Goal: Information Seeking & Learning: Learn about a topic

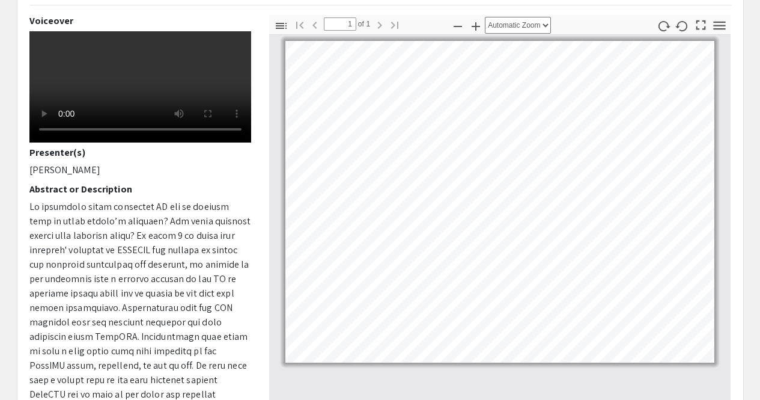
scroll to position [112, 0]
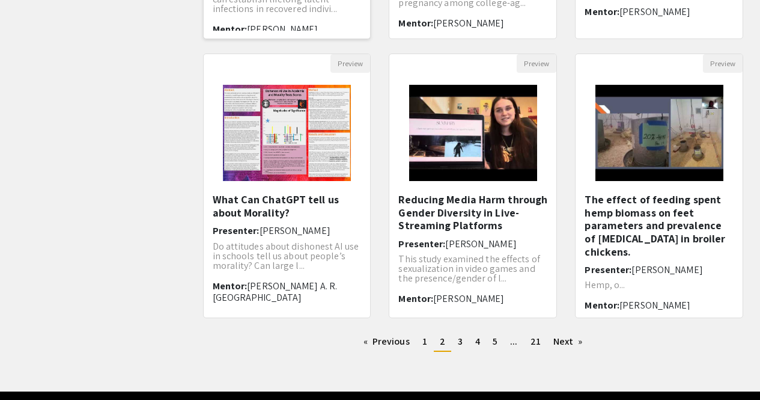
scroll to position [358, 0]
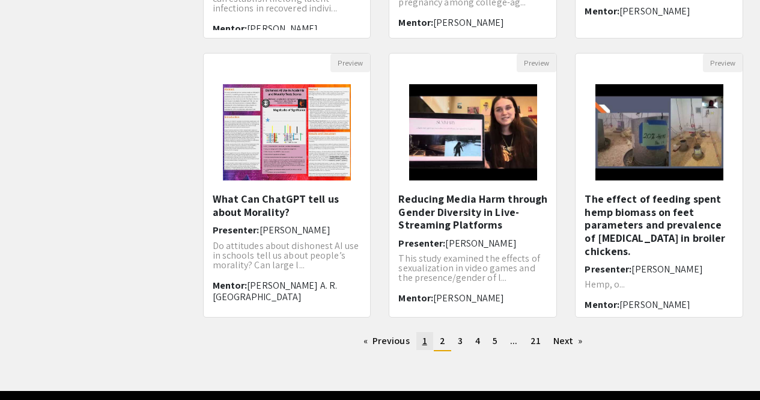
click at [429, 346] on link "page 1" at bounding box center [425, 341] width 17 height 18
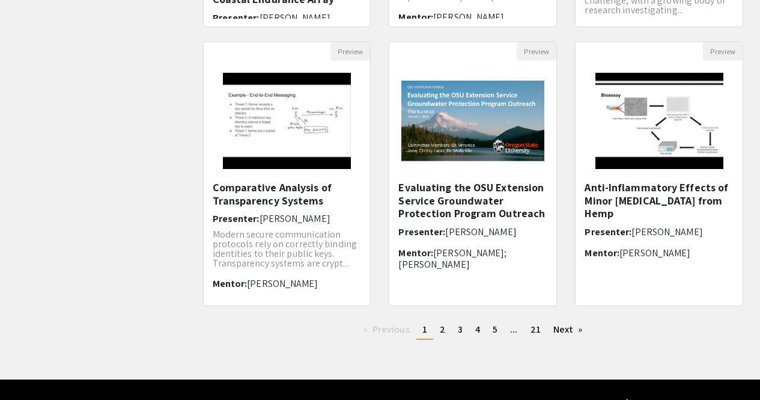
scroll to position [397, 0]
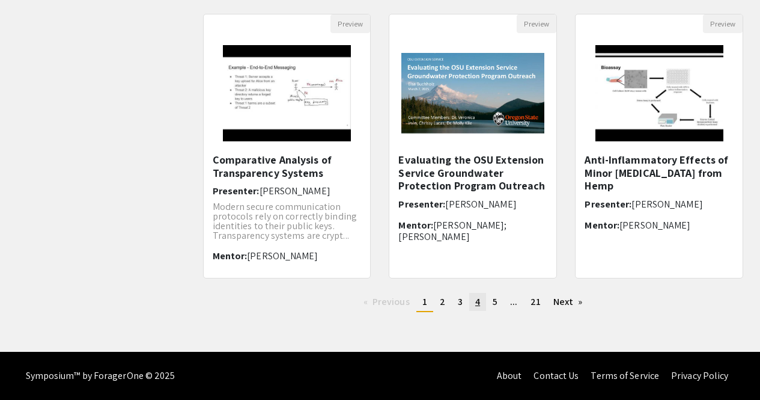
click at [476, 296] on span "4" at bounding box center [477, 301] width 5 height 13
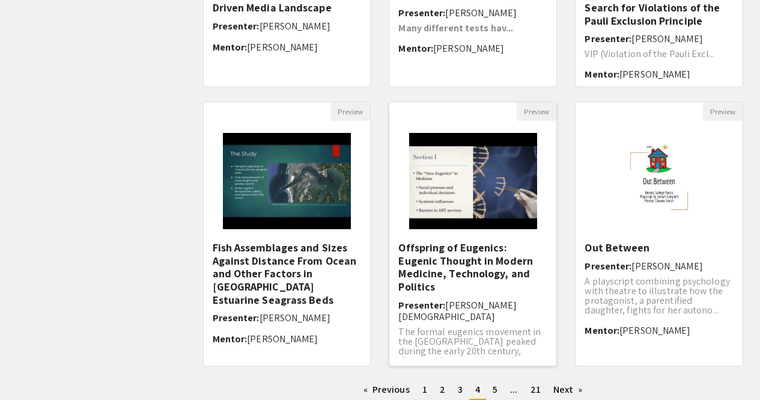
scroll to position [397, 0]
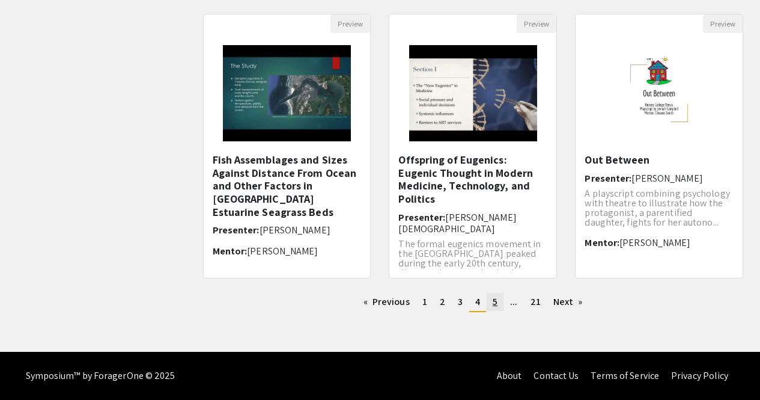
click at [496, 301] on span "5" at bounding box center [495, 301] width 5 height 13
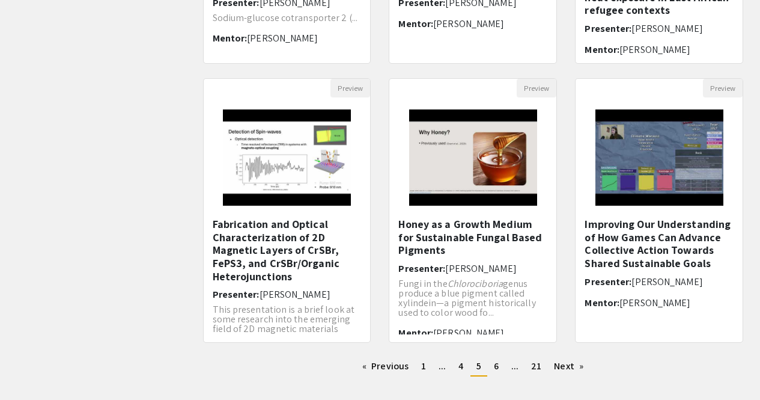
scroll to position [334, 0]
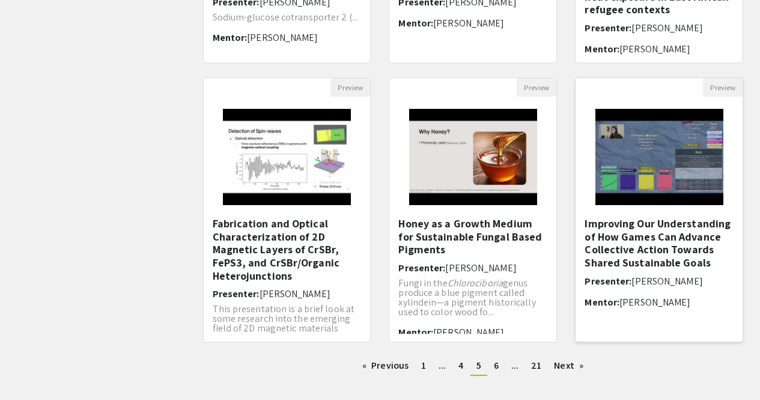
click at [673, 234] on h5 "Improving Our Understanding of How Games Can Advance Collective Action Towards …" at bounding box center [659, 243] width 149 height 52
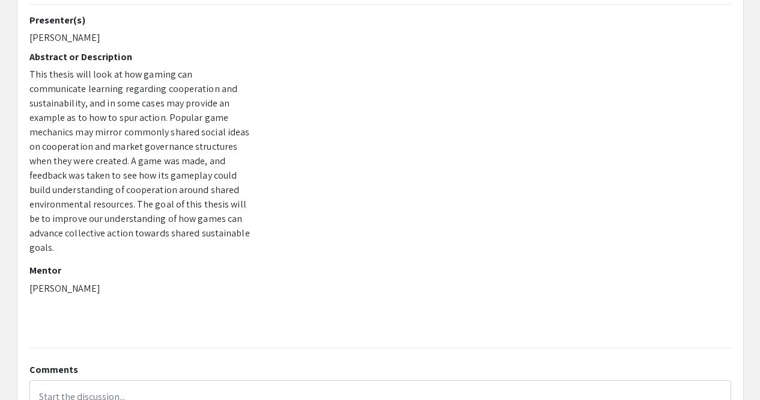
scroll to position [113, 0]
drag, startPoint x: 66, startPoint y: 0, endPoint x: 176, endPoint y: 273, distance: 294.8
click at [176, 280] on p "[PERSON_NAME]" at bounding box center [140, 287] width 222 height 14
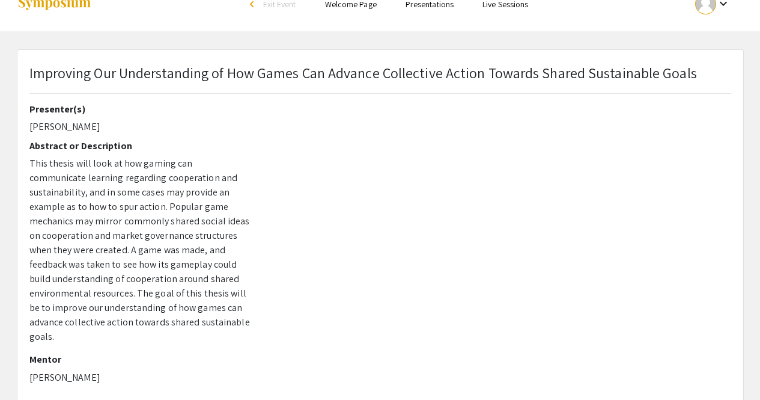
scroll to position [0, 0]
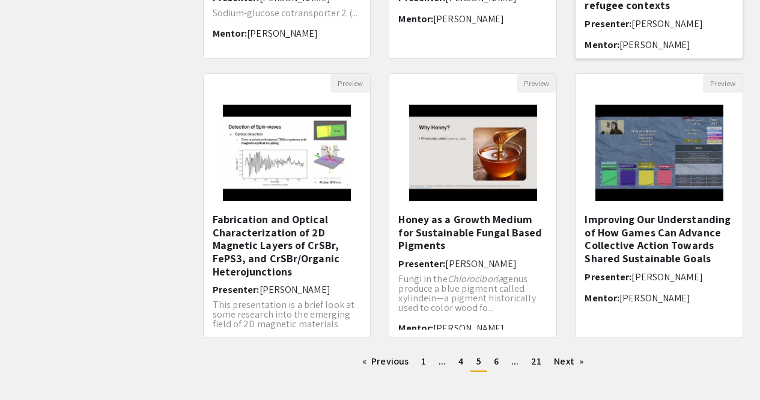
scroll to position [338, 0]
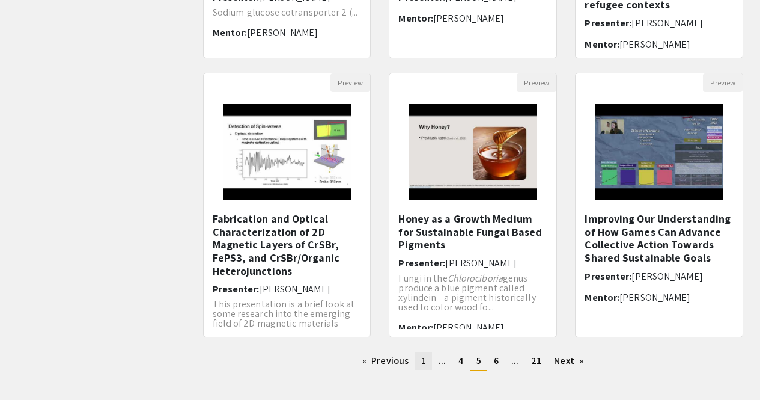
click at [423, 358] on span "1" at bounding box center [423, 360] width 5 height 13
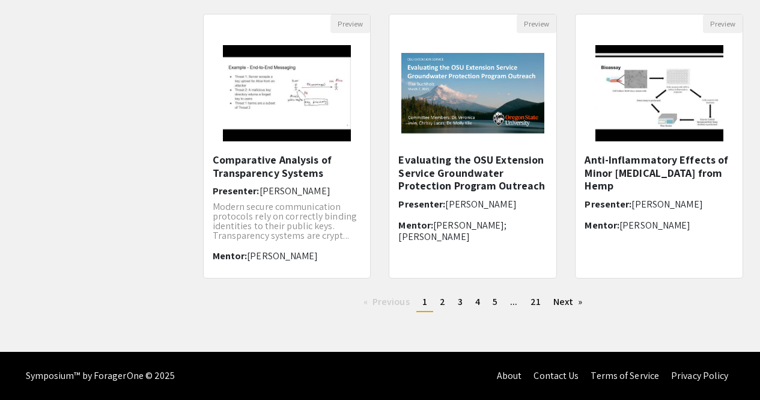
scroll to position [393, 0]
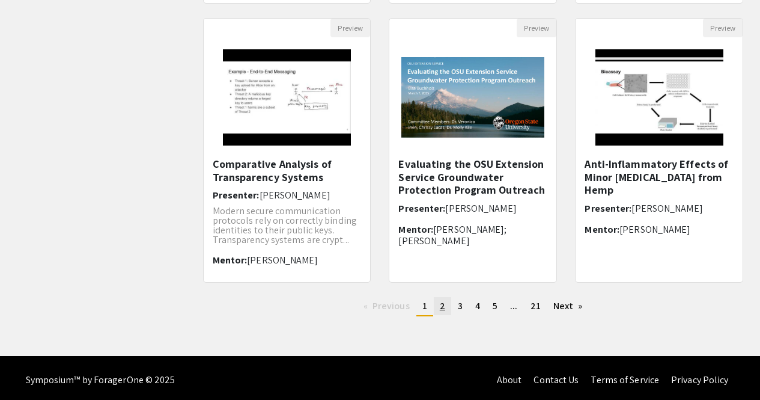
click at [438, 313] on link "page 2" at bounding box center [442, 306] width 17 height 18
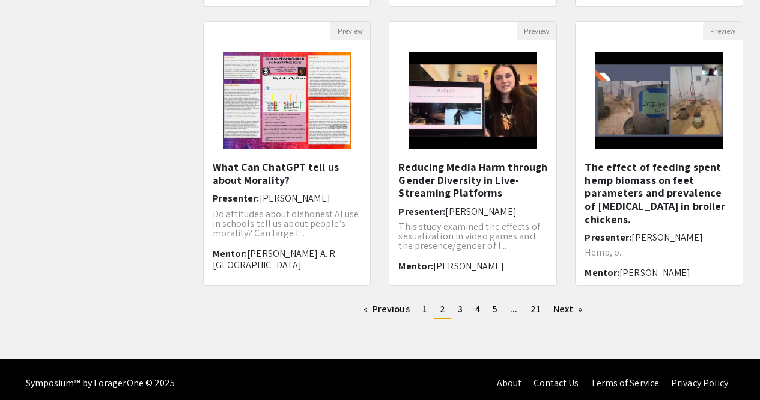
scroll to position [397, 0]
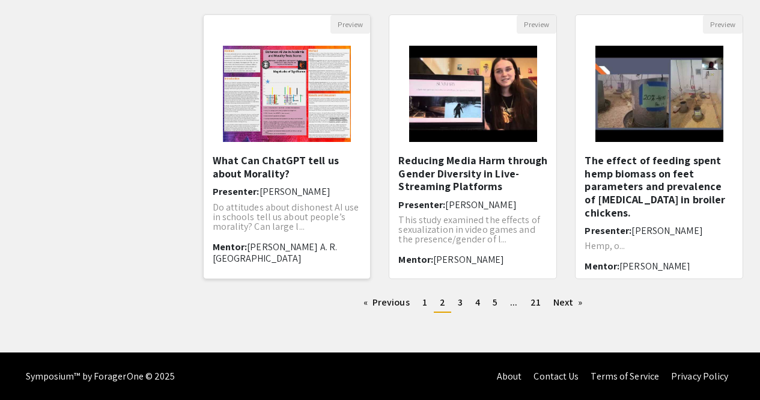
click at [285, 114] on img "Open Presentation <p>What Can ChatGPT tell us about Morality?</p>" at bounding box center [287, 94] width 152 height 120
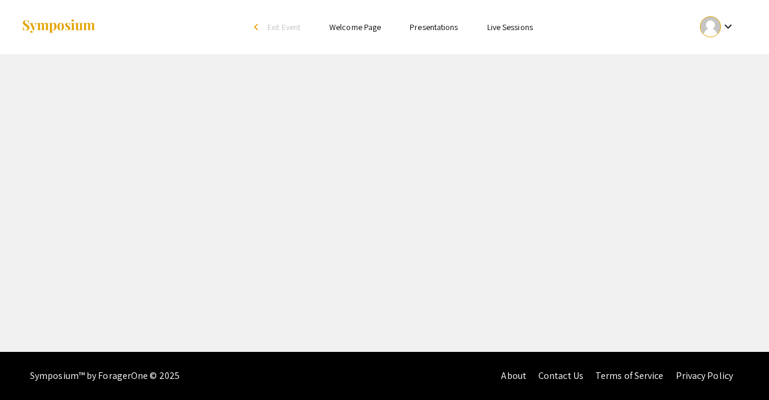
select select "custom"
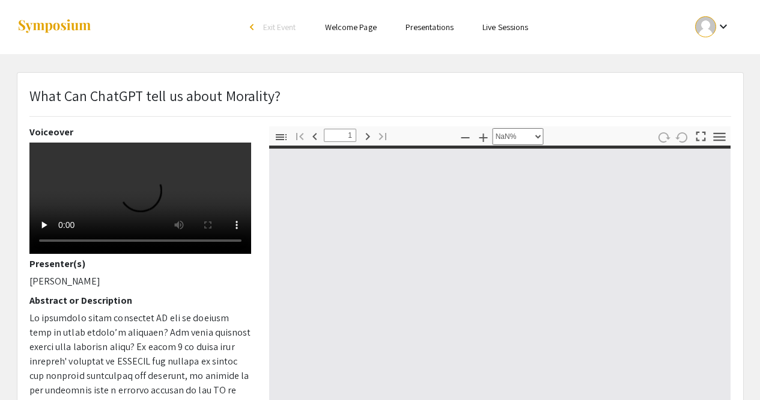
type input "0"
select select "custom"
type input "1"
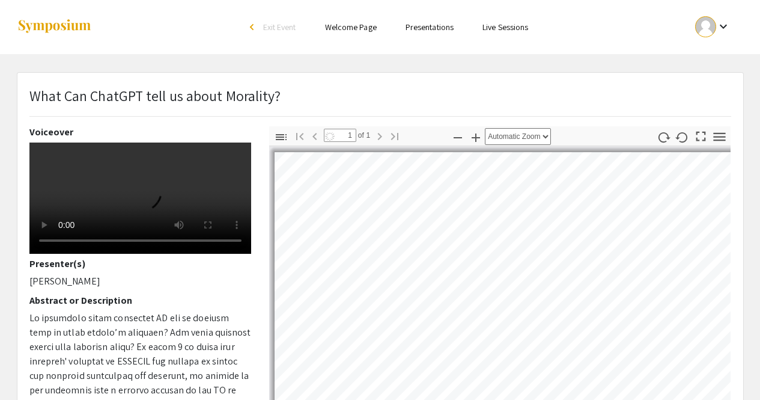
select select "auto"
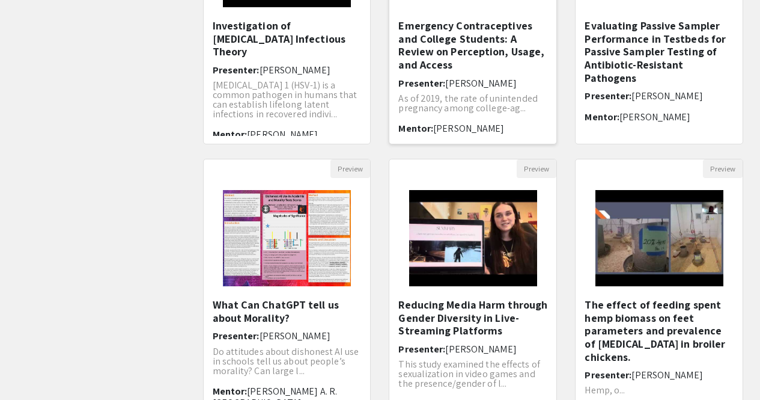
scroll to position [397, 0]
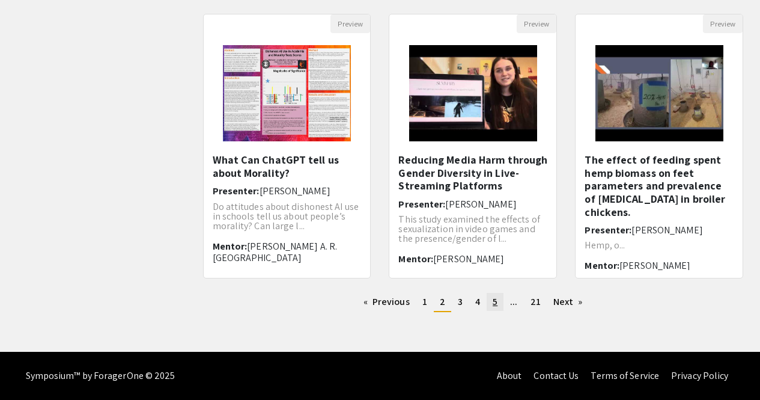
click at [492, 304] on link "page 5" at bounding box center [495, 302] width 17 height 18
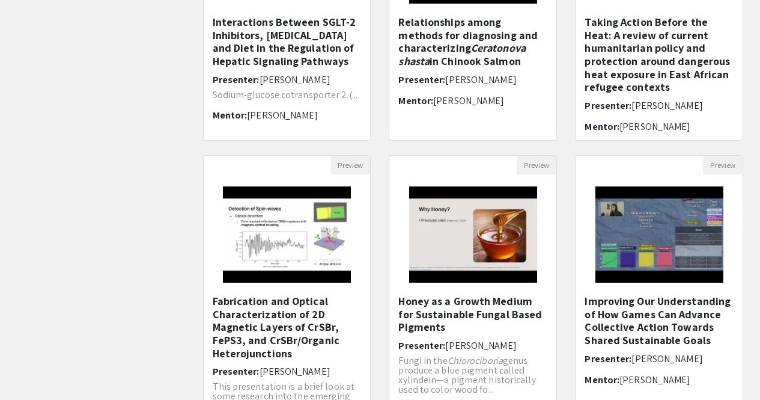
scroll to position [258, 0]
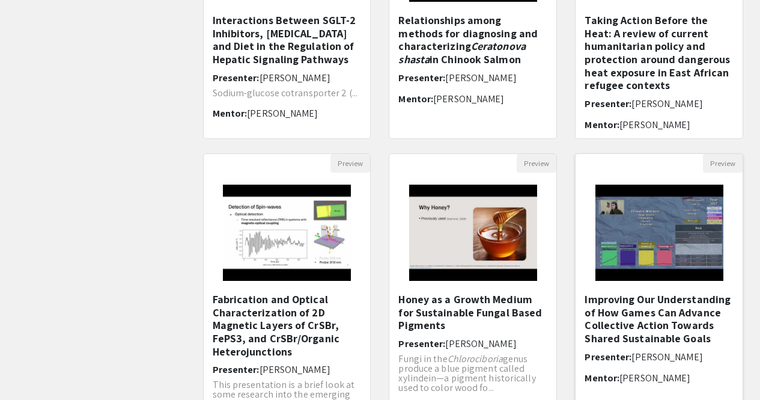
click at [637, 274] on img at bounding box center [660, 233] width 152 height 120
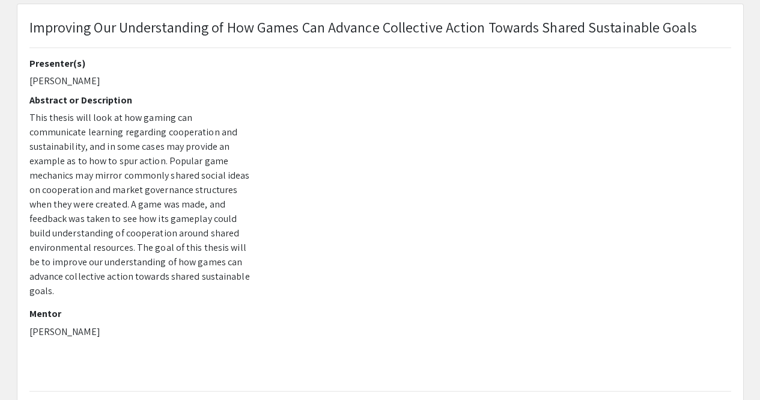
scroll to position [68, 0]
click at [189, 73] on div "Presenter(s) [PERSON_NAME] Abstract or Description This thesis will look at how…" at bounding box center [140, 201] width 222 height 287
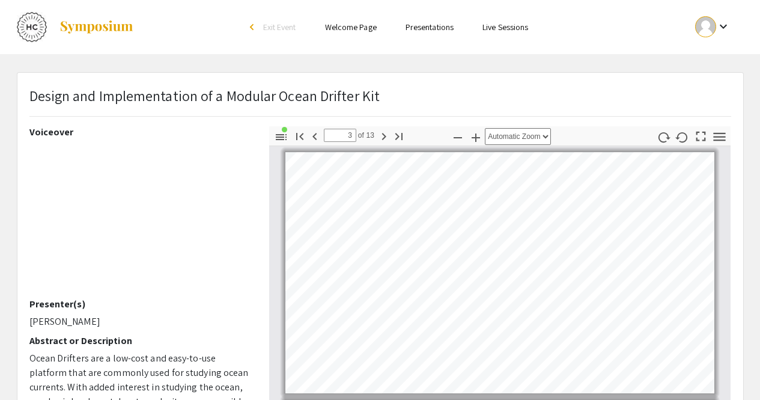
scroll to position [338, 0]
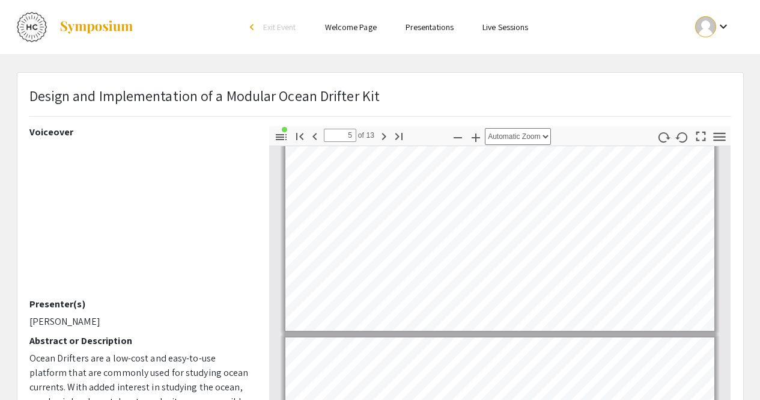
type input "4"
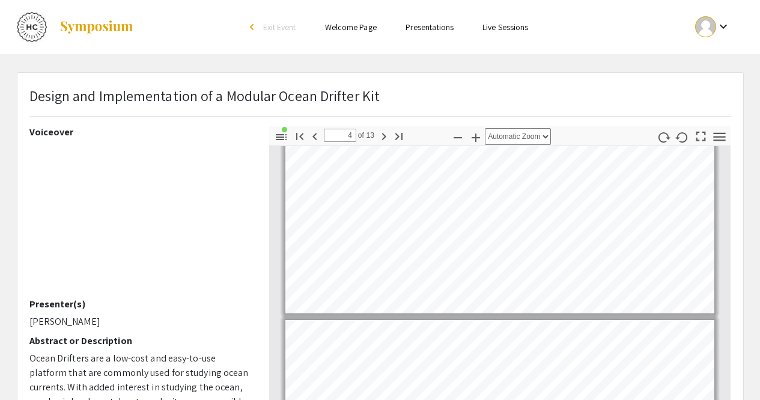
scroll to position [569, 0]
